Goal: Task Accomplishment & Management: Manage account settings

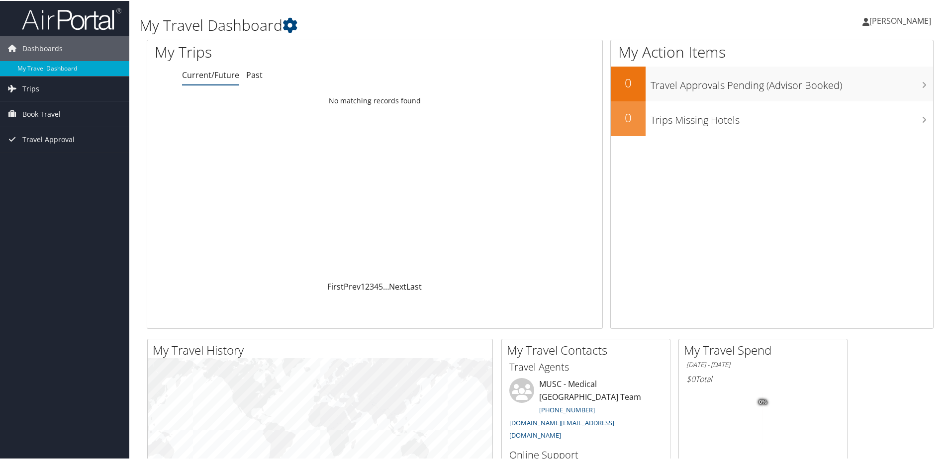
click at [889, 18] on span "[PERSON_NAME]" at bounding box center [900, 19] width 62 height 11
click at [846, 94] on link "View Travel Profile" at bounding box center [873, 88] width 111 height 17
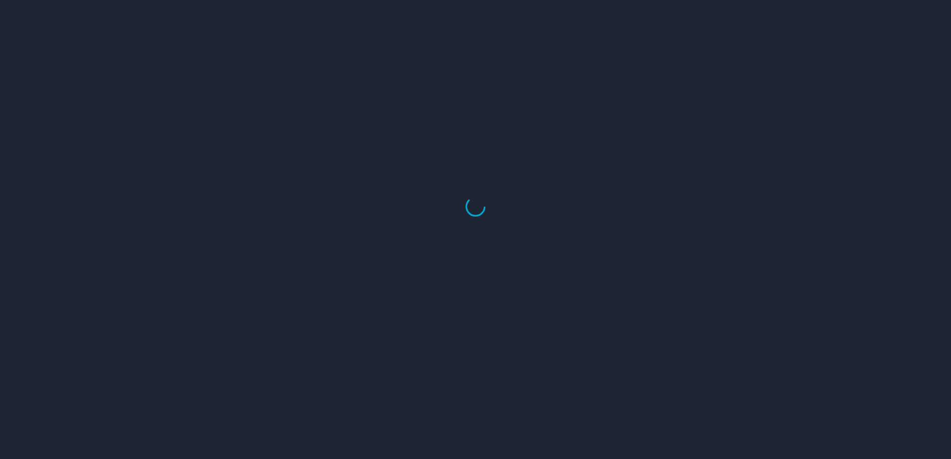
select select "US"
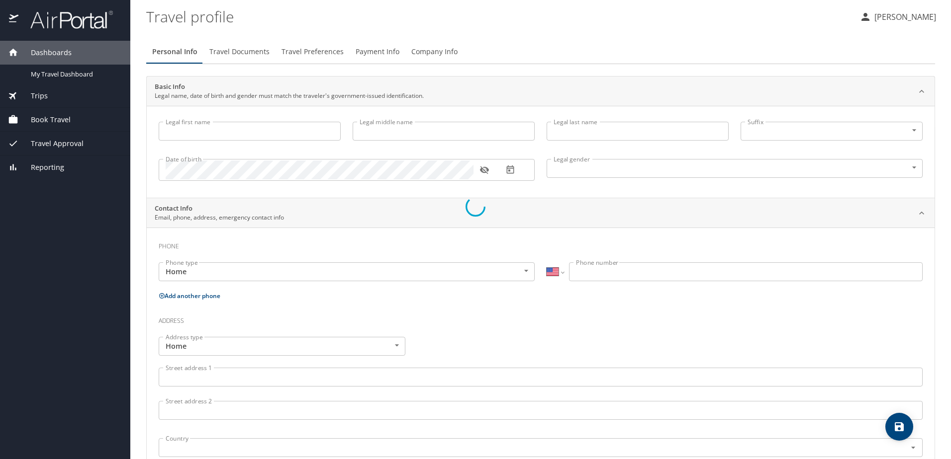
type input "Tanjanika"
type input "[PERSON_NAME]"
type input "Undisclosed"
type input "Sierra"
type input "[PERSON_NAME]"
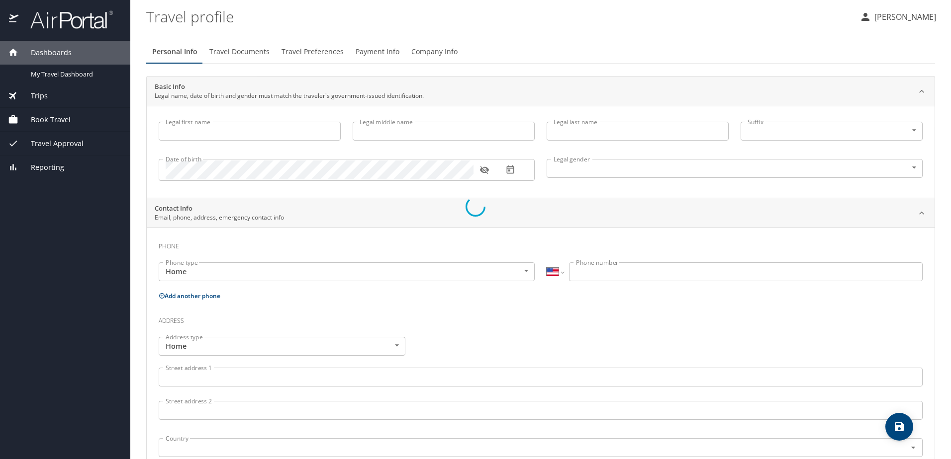
type input "[PHONE_NUMBER]"
select select "US"
